Goal: Task Accomplishment & Management: Manage account settings

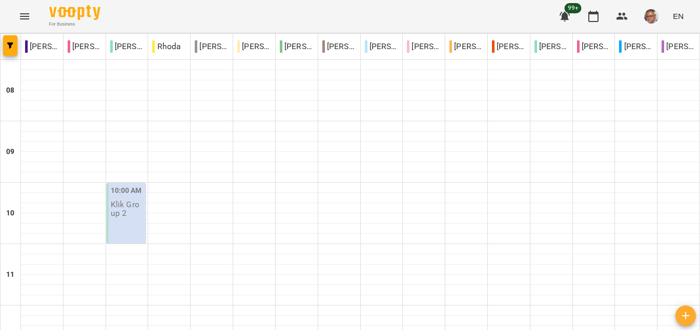
scroll to position [460, 0]
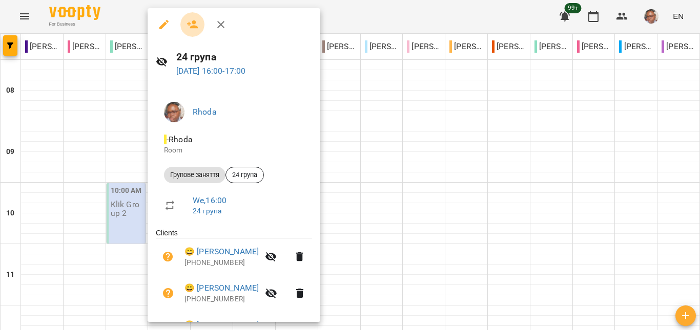
click at [187, 23] on icon "button" at bounding box center [192, 24] width 12 height 12
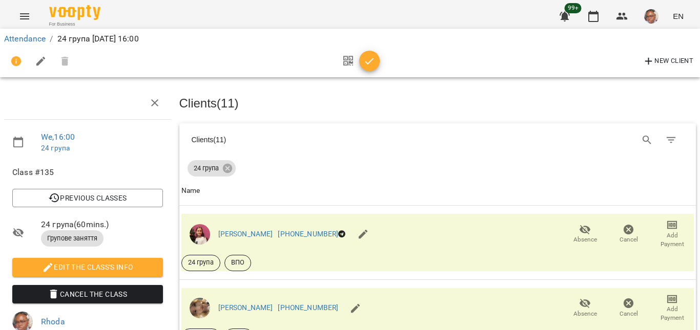
scroll to position [112, 0]
click at [579, 298] on icon "button" at bounding box center [585, 304] width 12 height 12
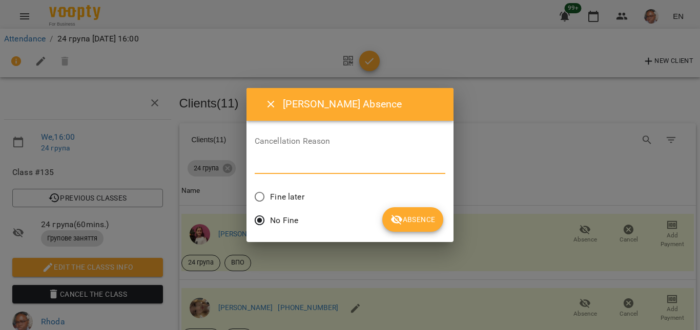
click at [423, 168] on textarea at bounding box center [350, 166] width 191 height 10
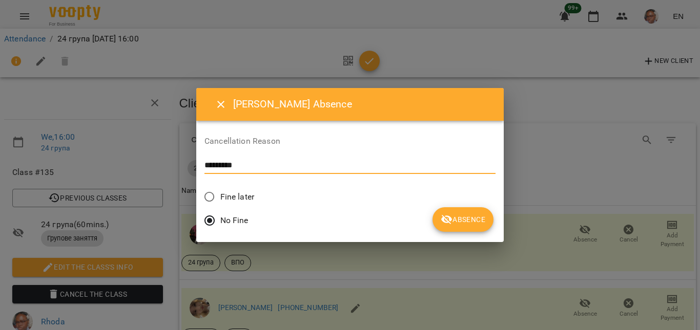
type textarea "*********"
click at [440, 219] on span "Absence" at bounding box center [462, 220] width 45 height 12
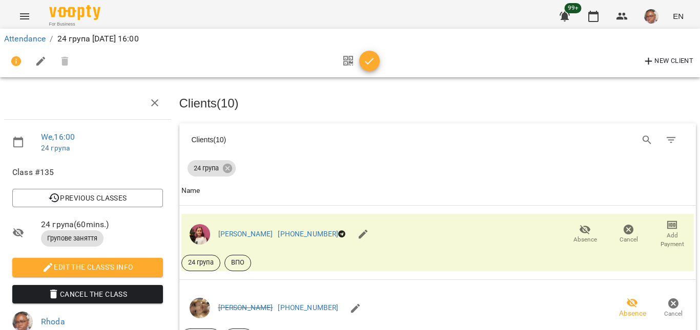
scroll to position [329, 0]
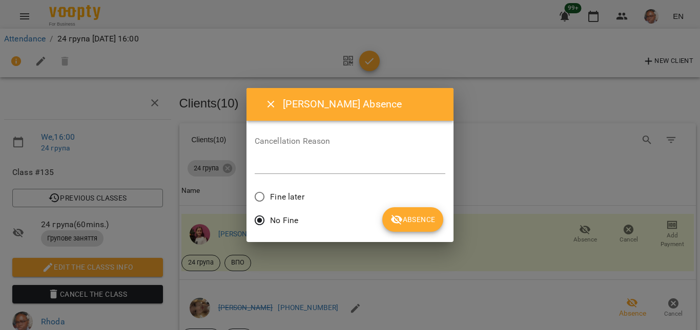
click at [412, 172] on div "*" at bounding box center [350, 166] width 191 height 16
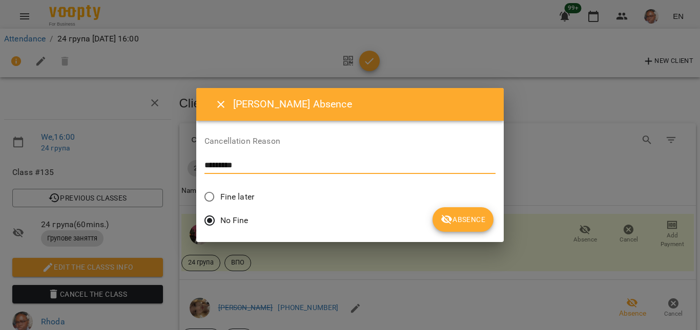
type textarea "*********"
click at [432, 213] on button "Absence" at bounding box center [462, 219] width 61 height 25
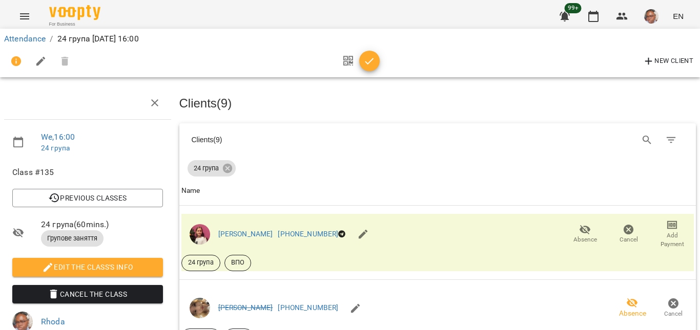
scroll to position [542, 0]
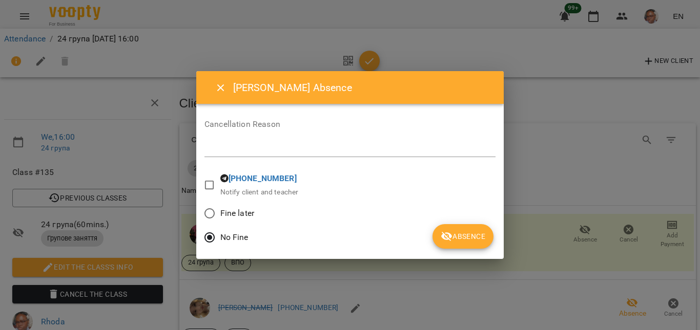
click at [395, 154] on div "*" at bounding box center [349, 149] width 291 height 16
type textarea "*********"
click at [441, 226] on button "Absence" at bounding box center [462, 236] width 61 height 25
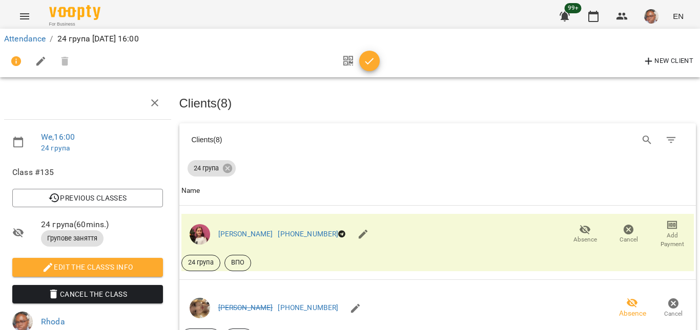
scroll to position [756, 0]
click at [369, 54] on button "button" at bounding box center [369, 61] width 20 height 20
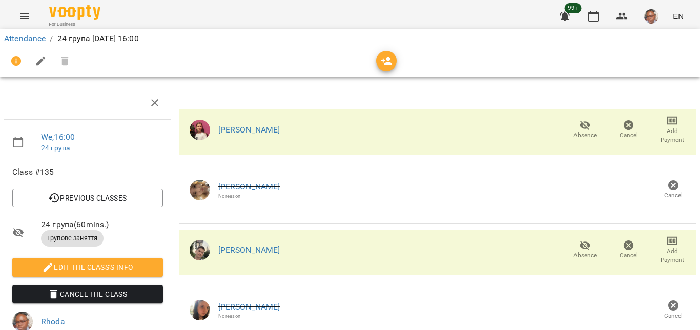
scroll to position [444, 0]
click at [595, 14] on icon "button" at bounding box center [593, 16] width 10 height 11
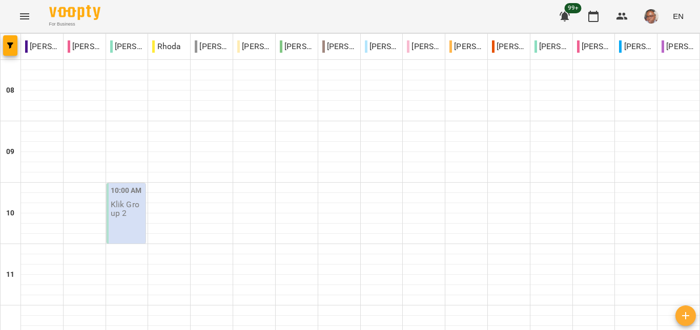
scroll to position [461, 0]
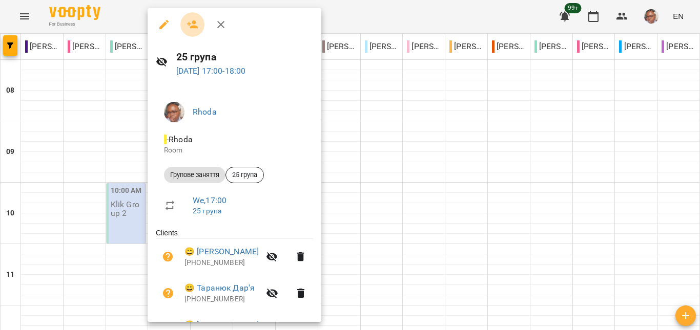
click at [191, 23] on icon "button" at bounding box center [192, 24] width 12 height 12
